Goal: Complete application form

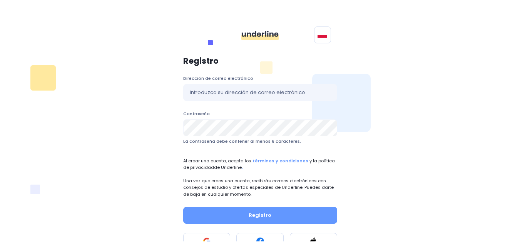
scroll to position [32, 0]
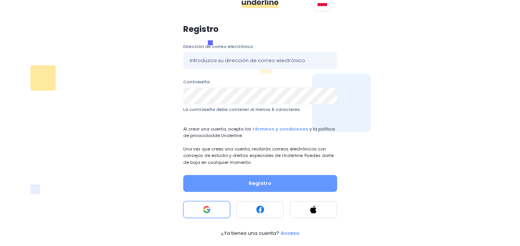
click at [204, 213] on rect at bounding box center [207, 210] width 8 height 8
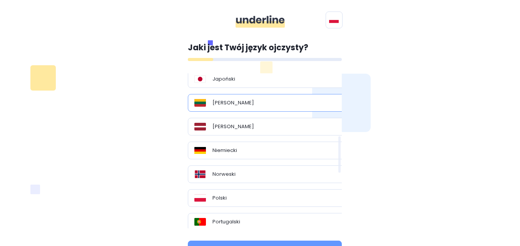
scroll to position [231, 0]
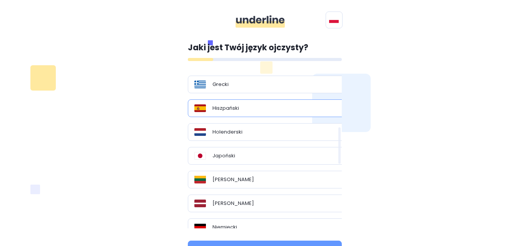
click at [248, 110] on div "Hiszpański" at bounding box center [267, 109] width 147 height 8
click at [207, 108] on div "Hiszpański" at bounding box center [267, 109] width 147 height 8
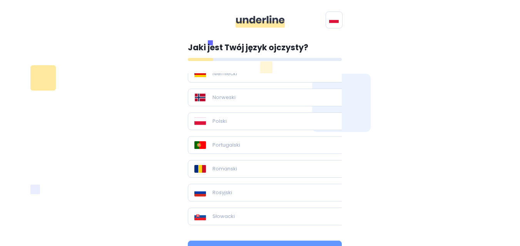
scroll to position [36, 0]
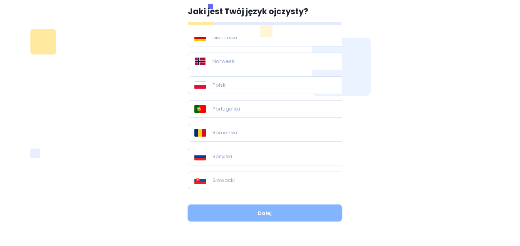
click at [301, 213] on button "Dalej" at bounding box center [265, 213] width 154 height 17
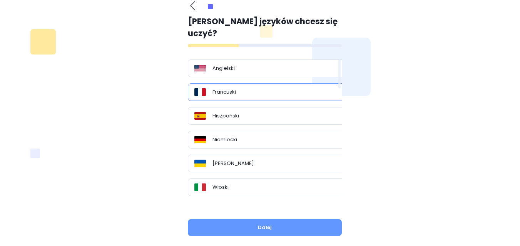
scroll to position [0, 0]
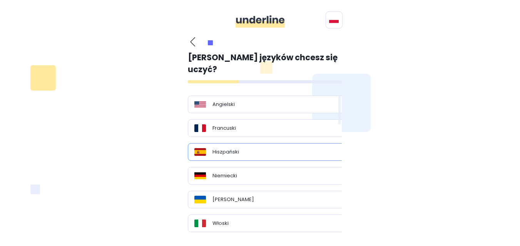
click at [273, 148] on div "Hiszpański" at bounding box center [267, 152] width 147 height 8
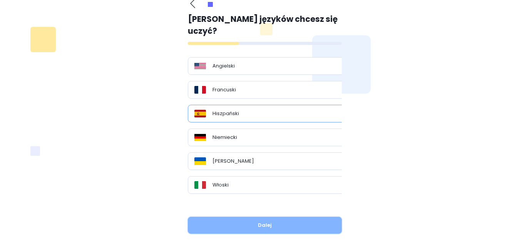
click at [306, 217] on button "Dalej" at bounding box center [265, 225] width 154 height 17
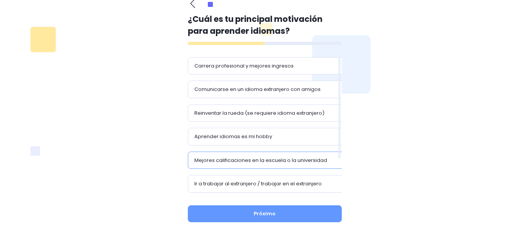
click at [318, 166] on div "Mejores calificaciones en la escuela o la universidad" at bounding box center [268, 161] width 160 height 18
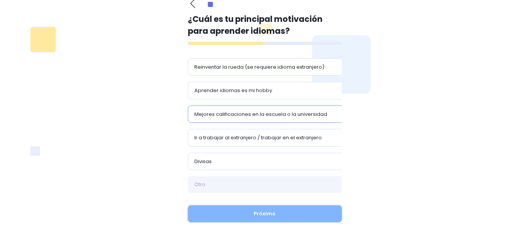
click at [291, 215] on button "Próximo" at bounding box center [265, 214] width 154 height 17
